Goal: Information Seeking & Learning: Learn about a topic

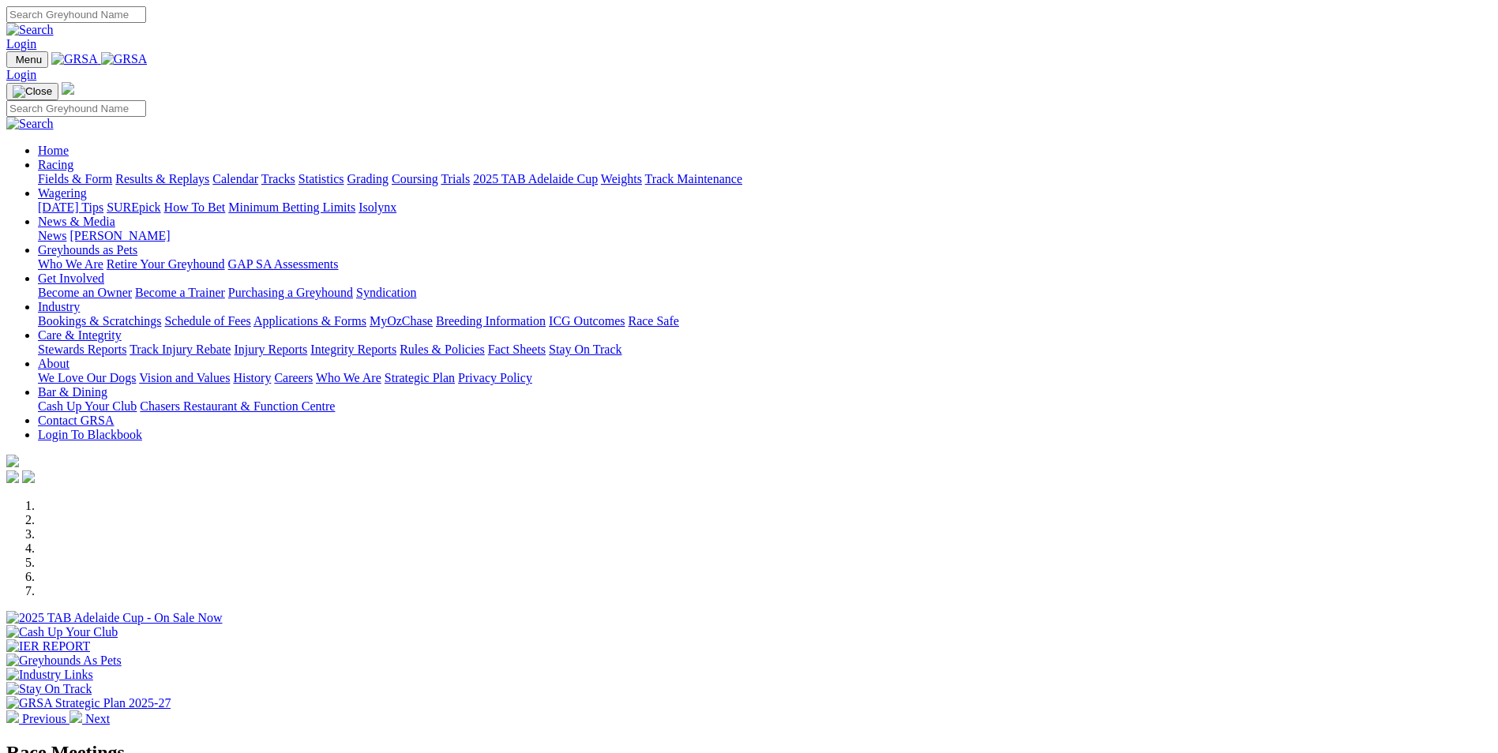
scroll to position [316, 0]
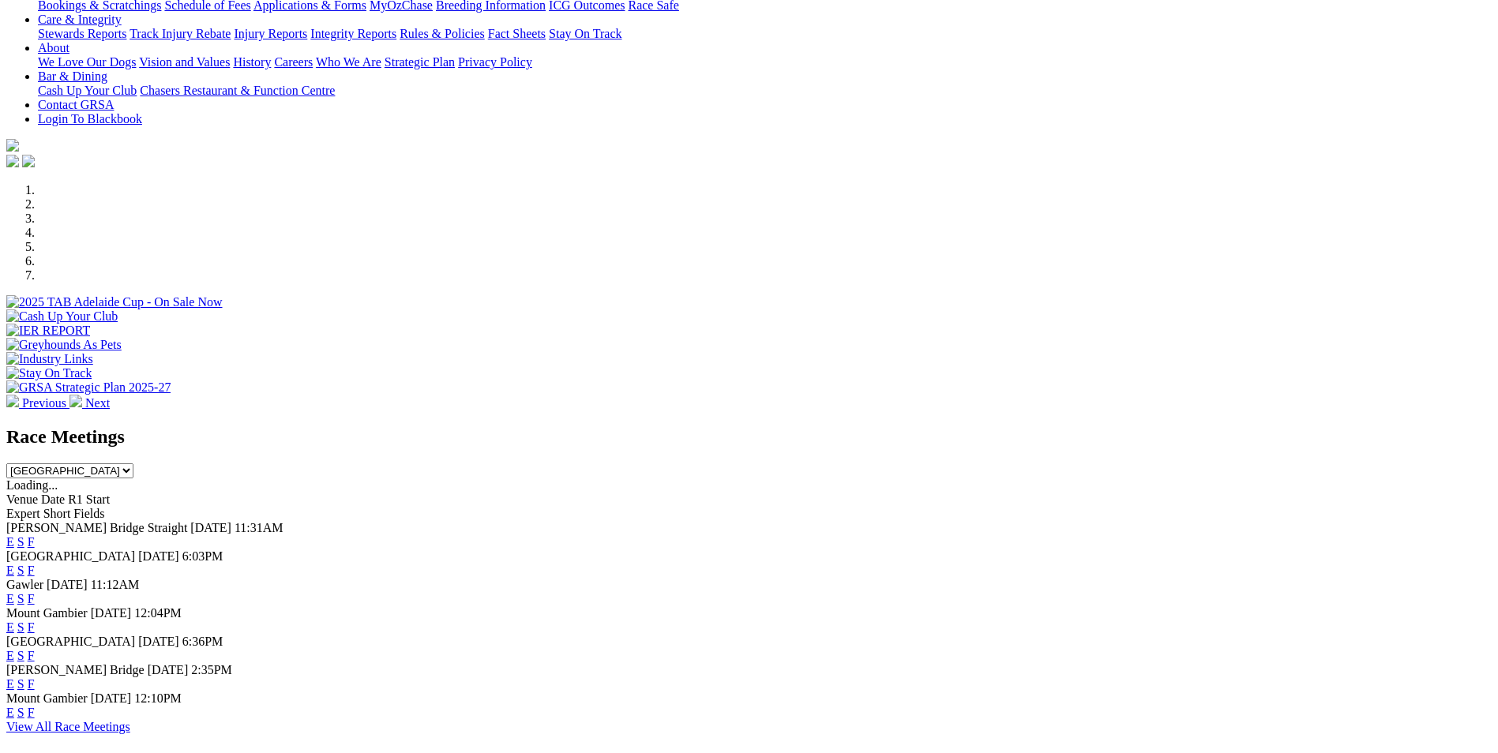
click at [35, 621] on link "F" at bounding box center [31, 627] width 7 height 13
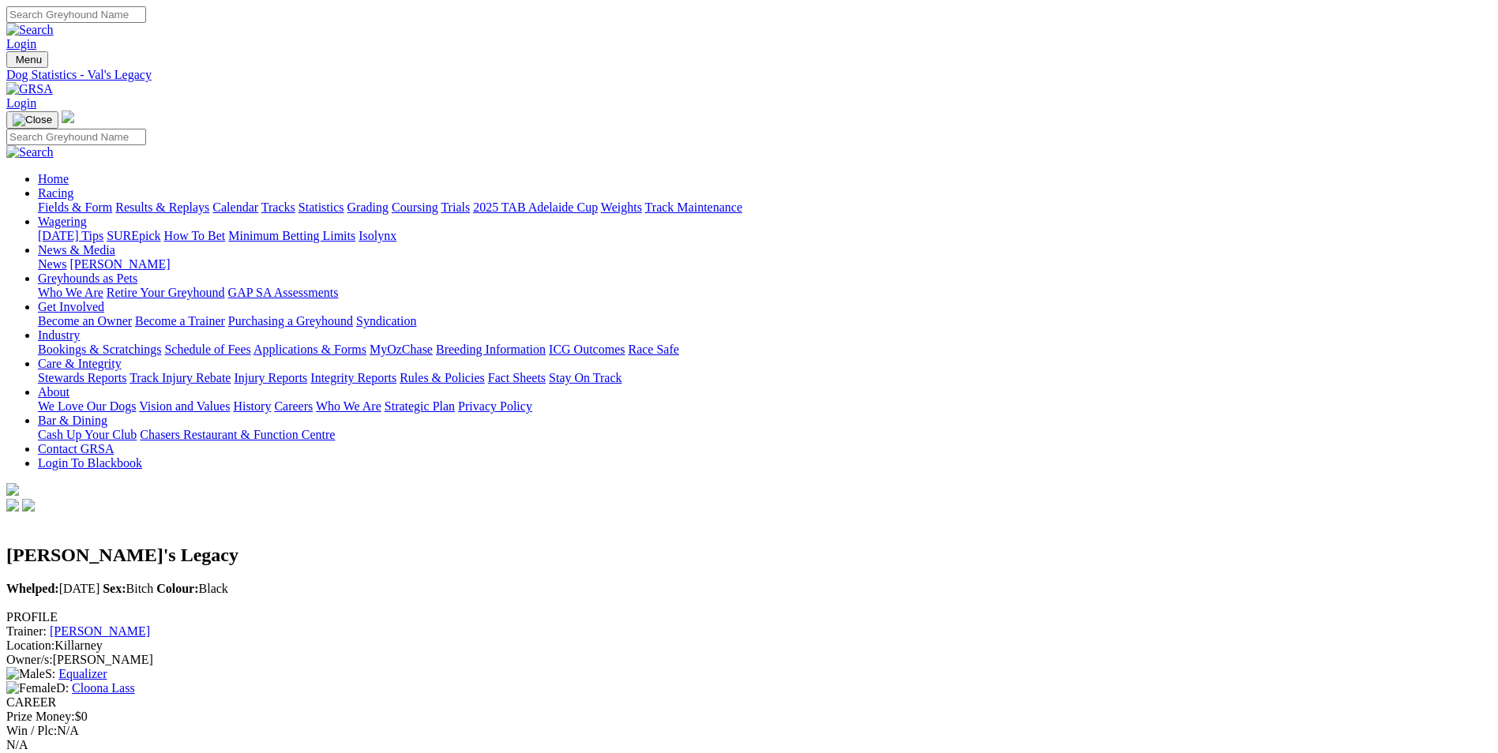
click at [107, 667] on link "Equalizer" at bounding box center [82, 673] width 48 height 13
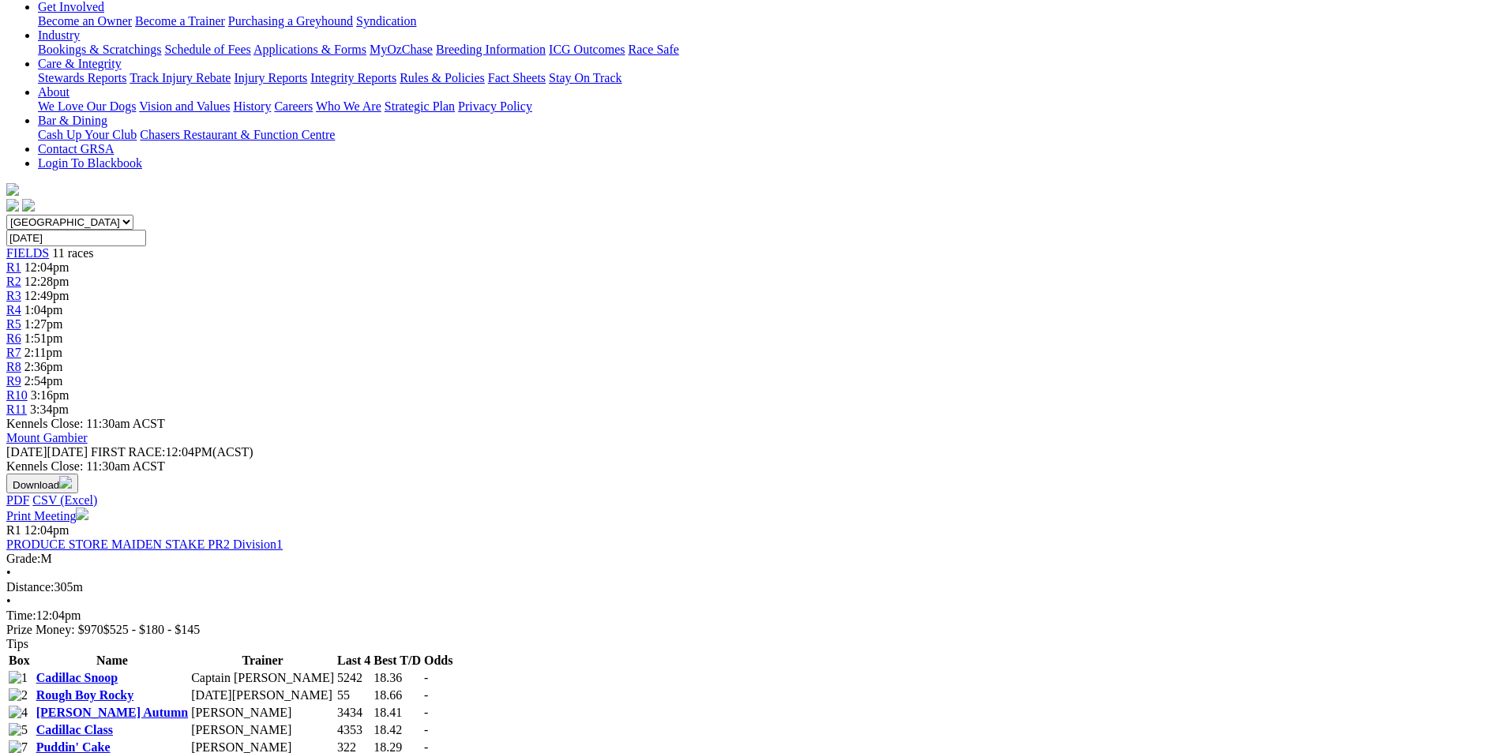
scroll to position [237, 0]
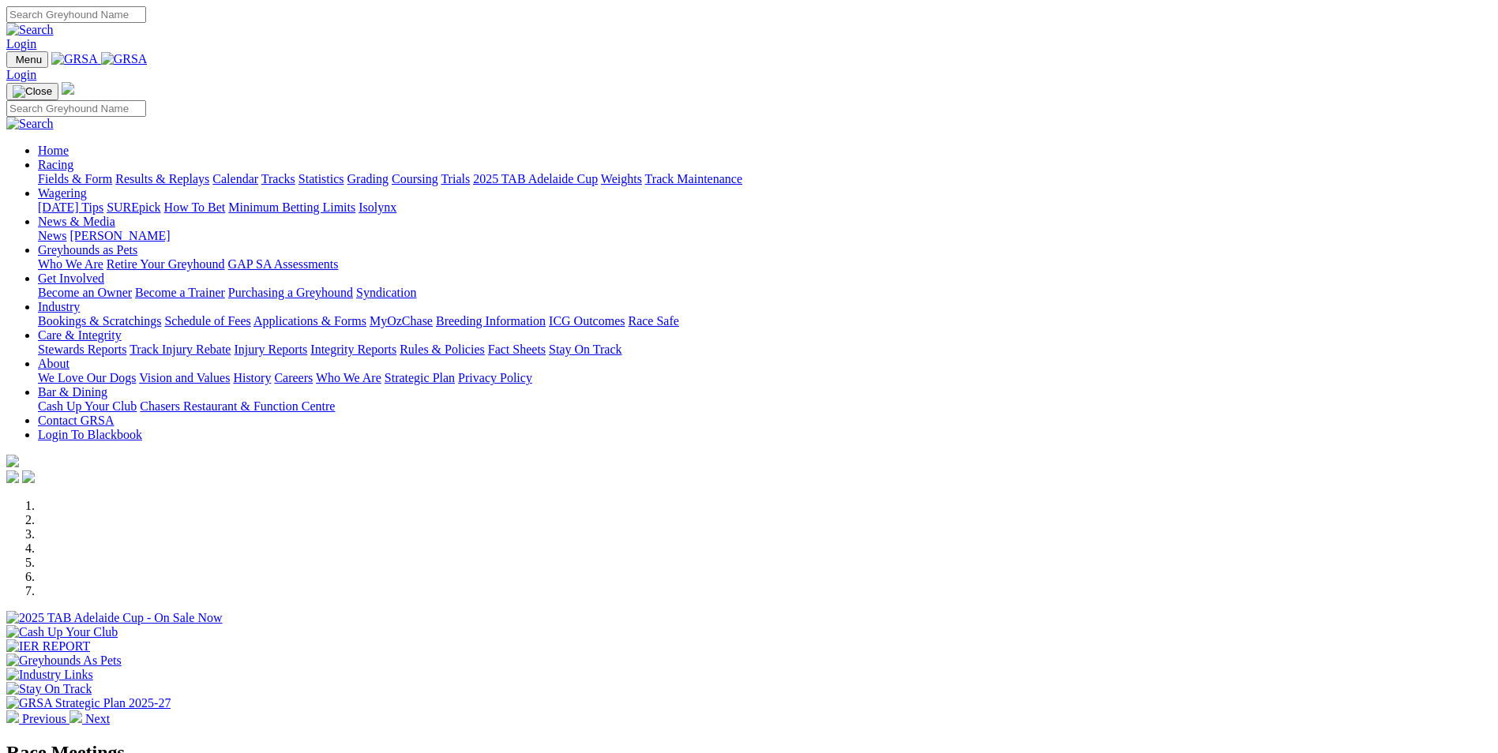
scroll to position [474, 0]
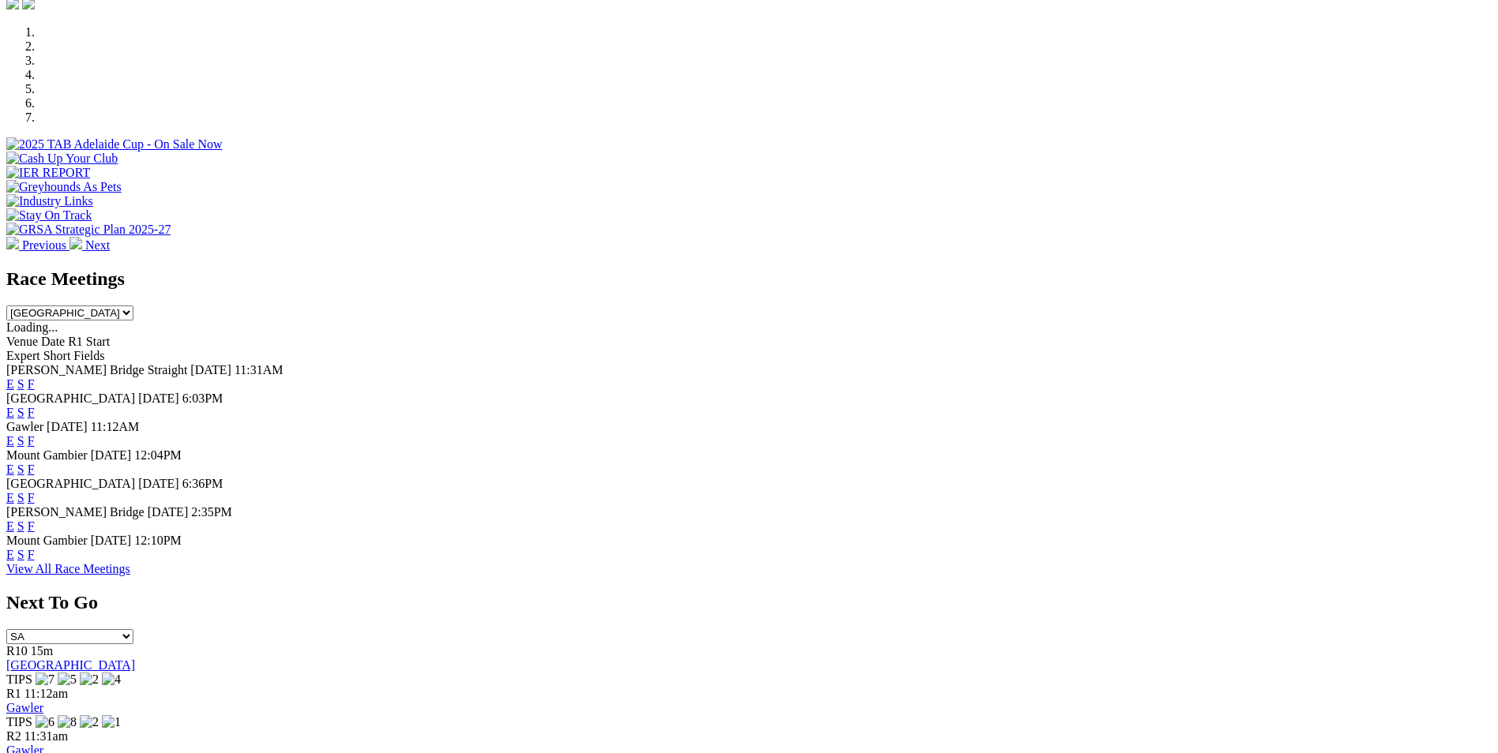
click at [35, 561] on link "F" at bounding box center [31, 554] width 7 height 13
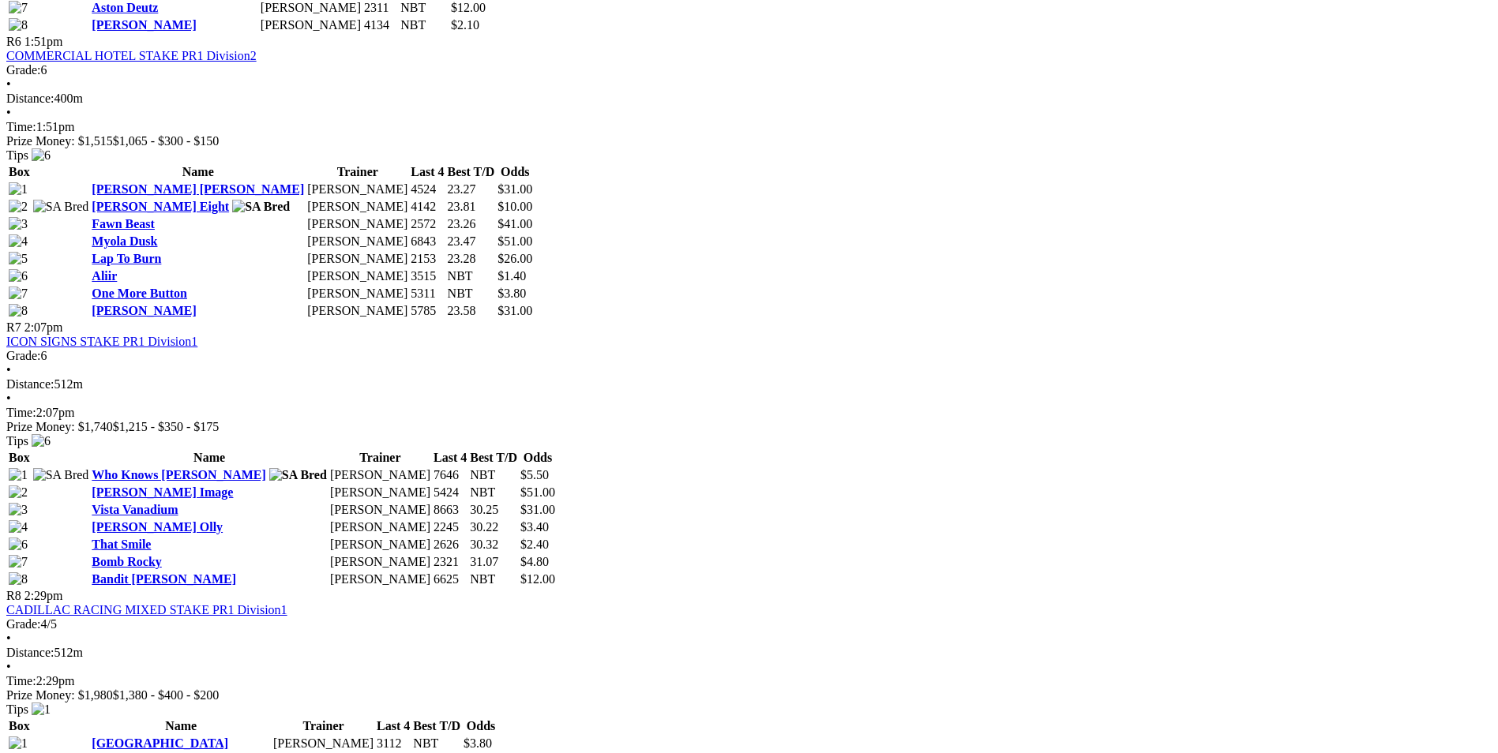
scroll to position [2132, 0]
